Goal: Task Accomplishment & Management: Complete application form

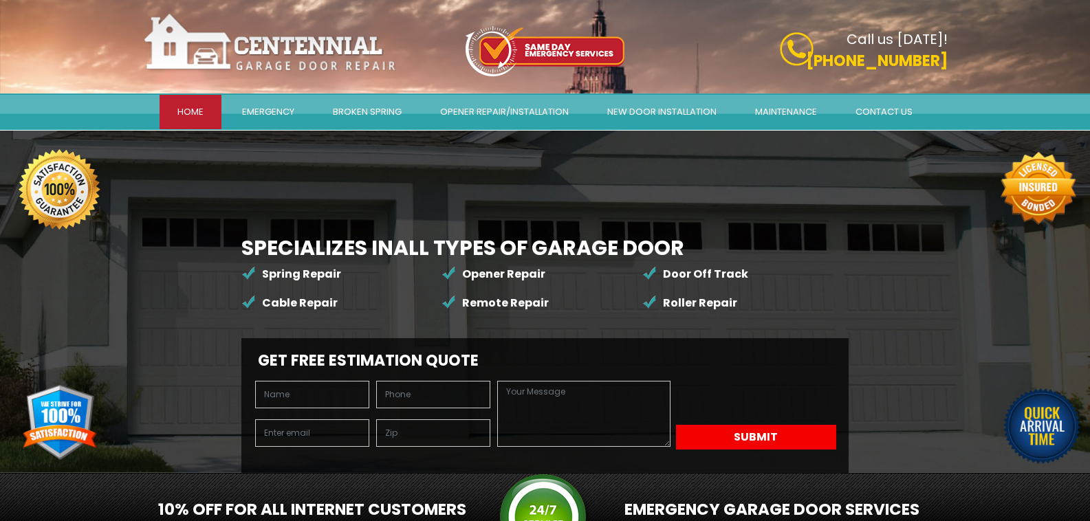
scroll to position [275, 0]
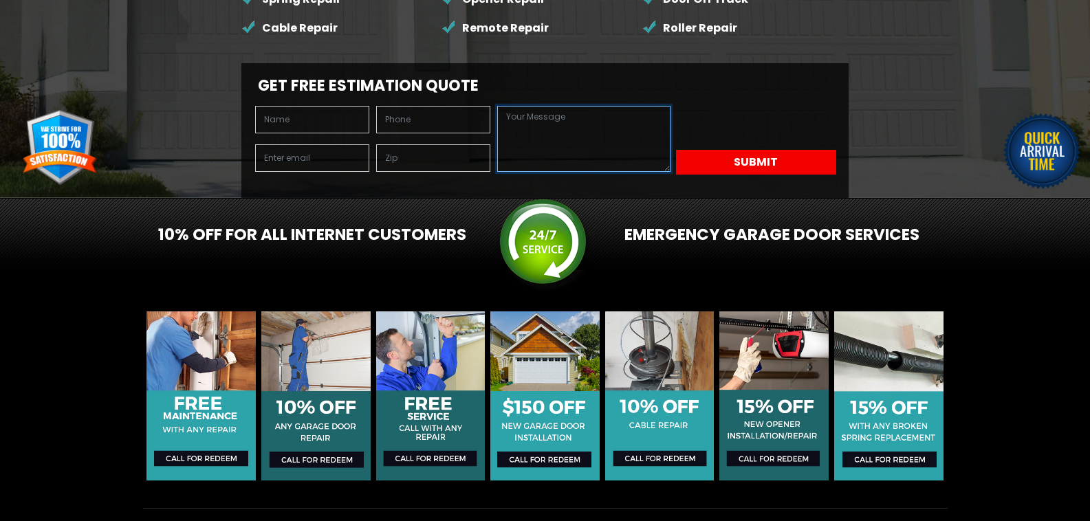
click at [497, 172] on textarea at bounding box center [583, 139] width 173 height 66
paste textarea "Wikipedia is considered to be the World’s most significant tool for reference m…"
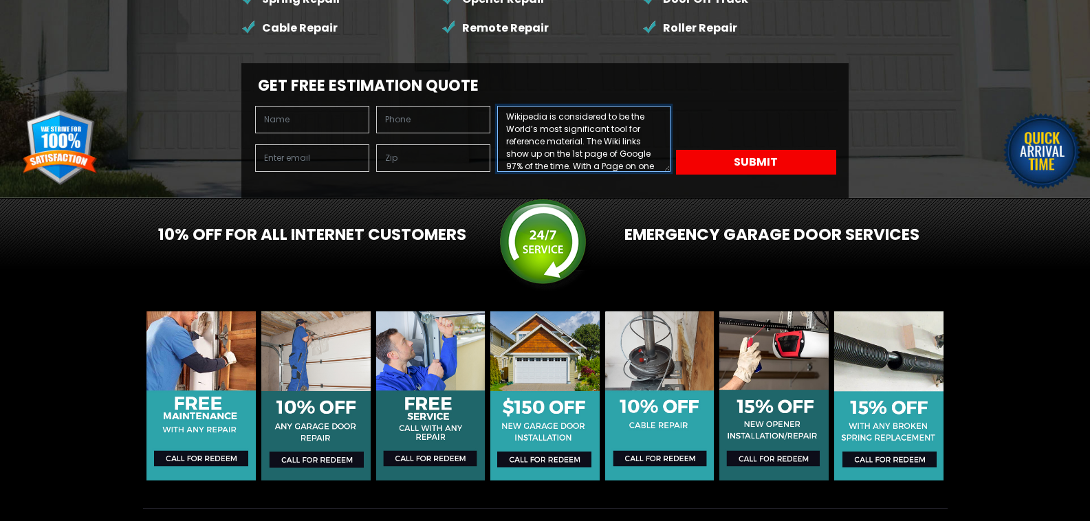
scroll to position [177, 0]
type textarea "Wikipedia is considered to be the World’s most significant tool for reference m…"
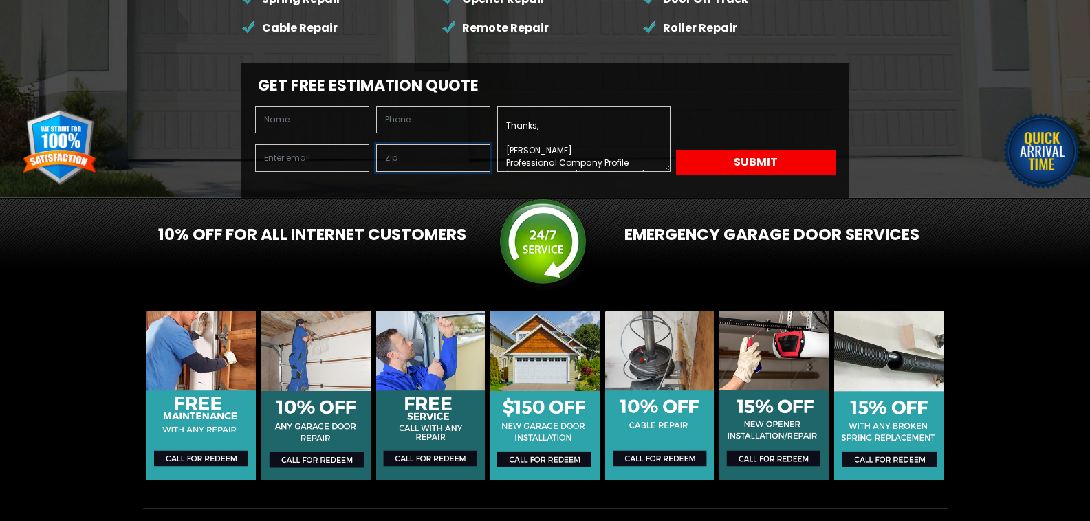
click at [376, 153] on input "text" at bounding box center [433, 158] width 114 height 28
type input "94111"
type input "Wayne Young"
type input "8149805065"
type input "wayne@professionalcompanyprofile.com"
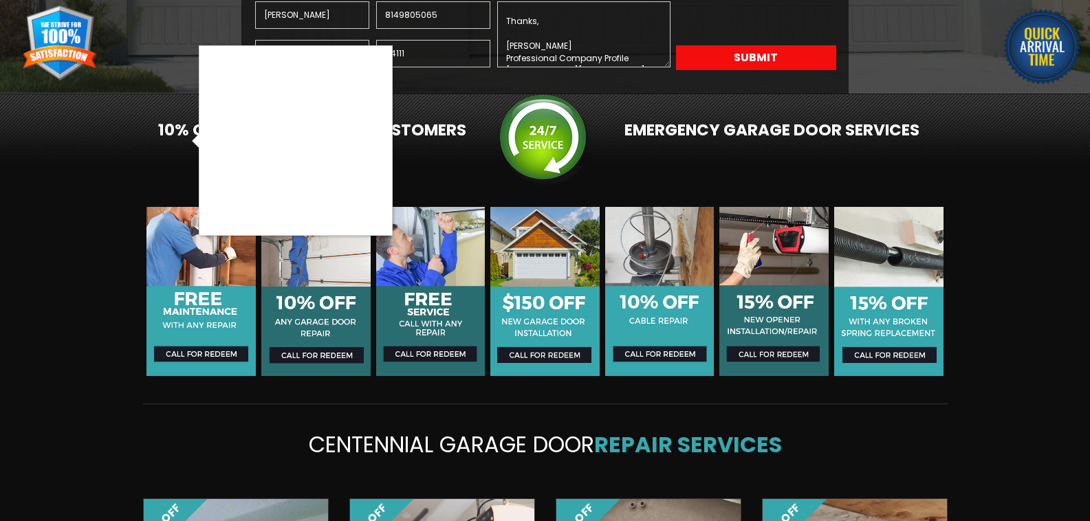
scroll to position [275, 0]
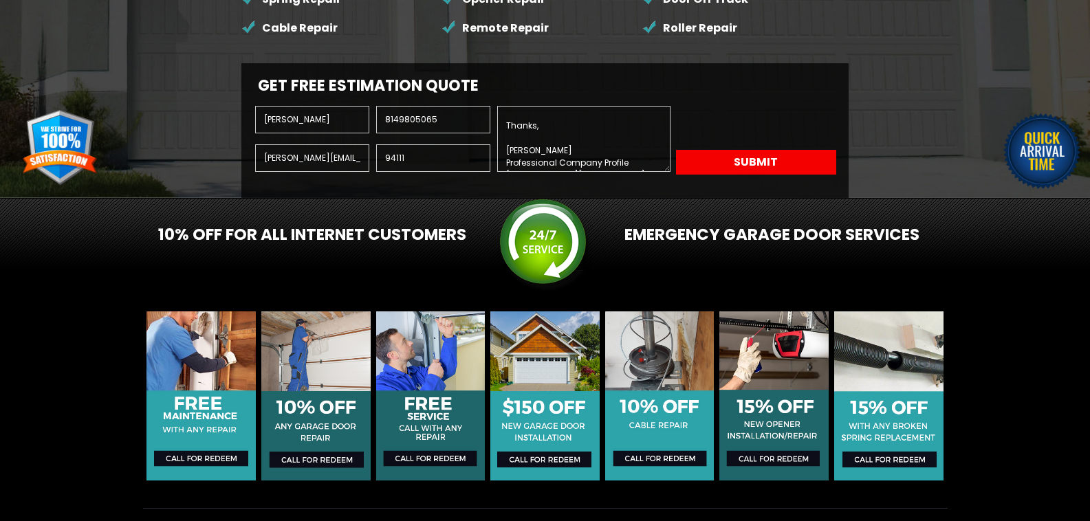
click at [676, 175] on button "Submit" at bounding box center [756, 162] width 160 height 25
